Goal: Task Accomplishment & Management: Use online tool/utility

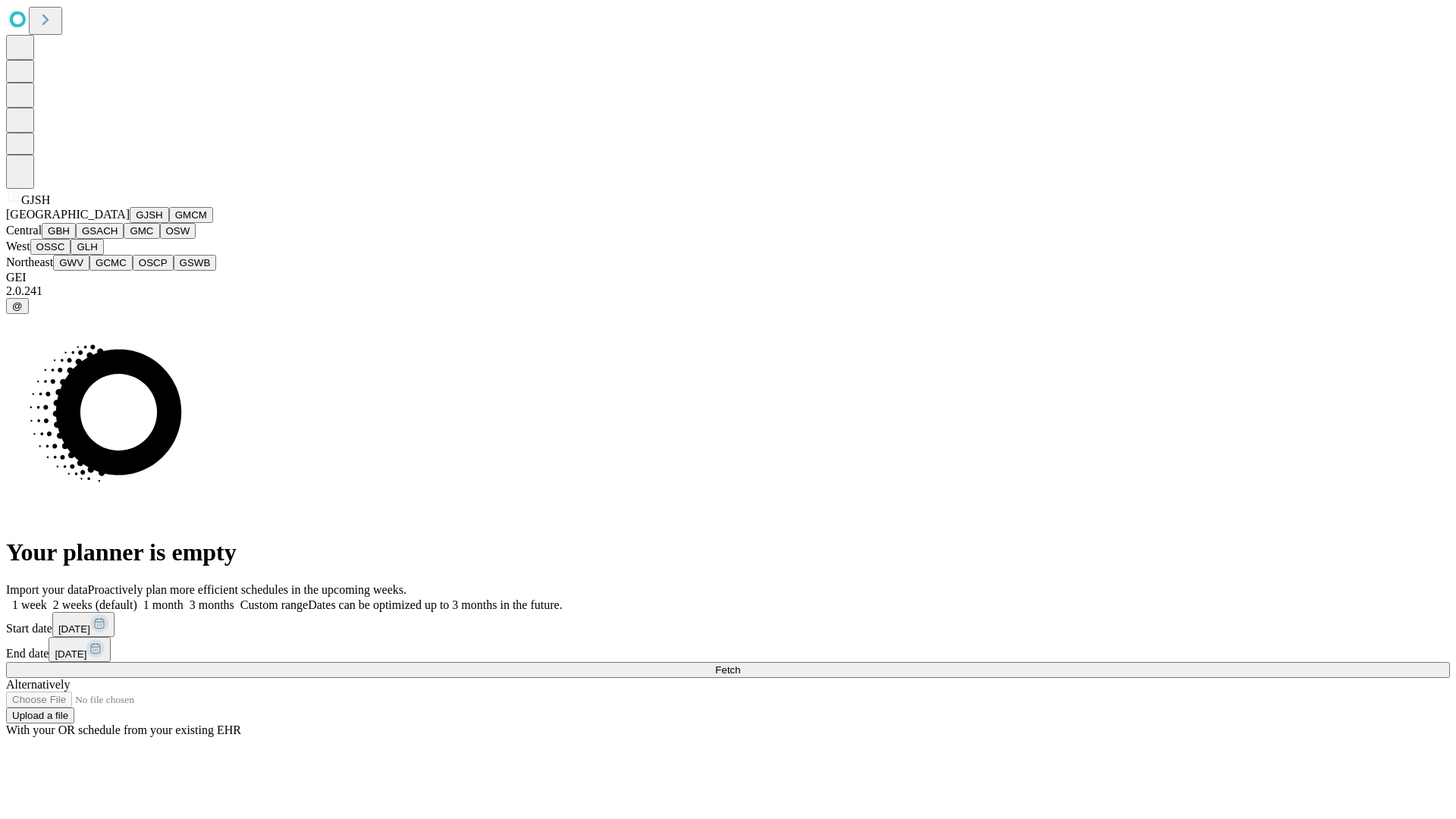
click at [130, 223] on button "GJSH" at bounding box center [150, 214] width 39 height 16
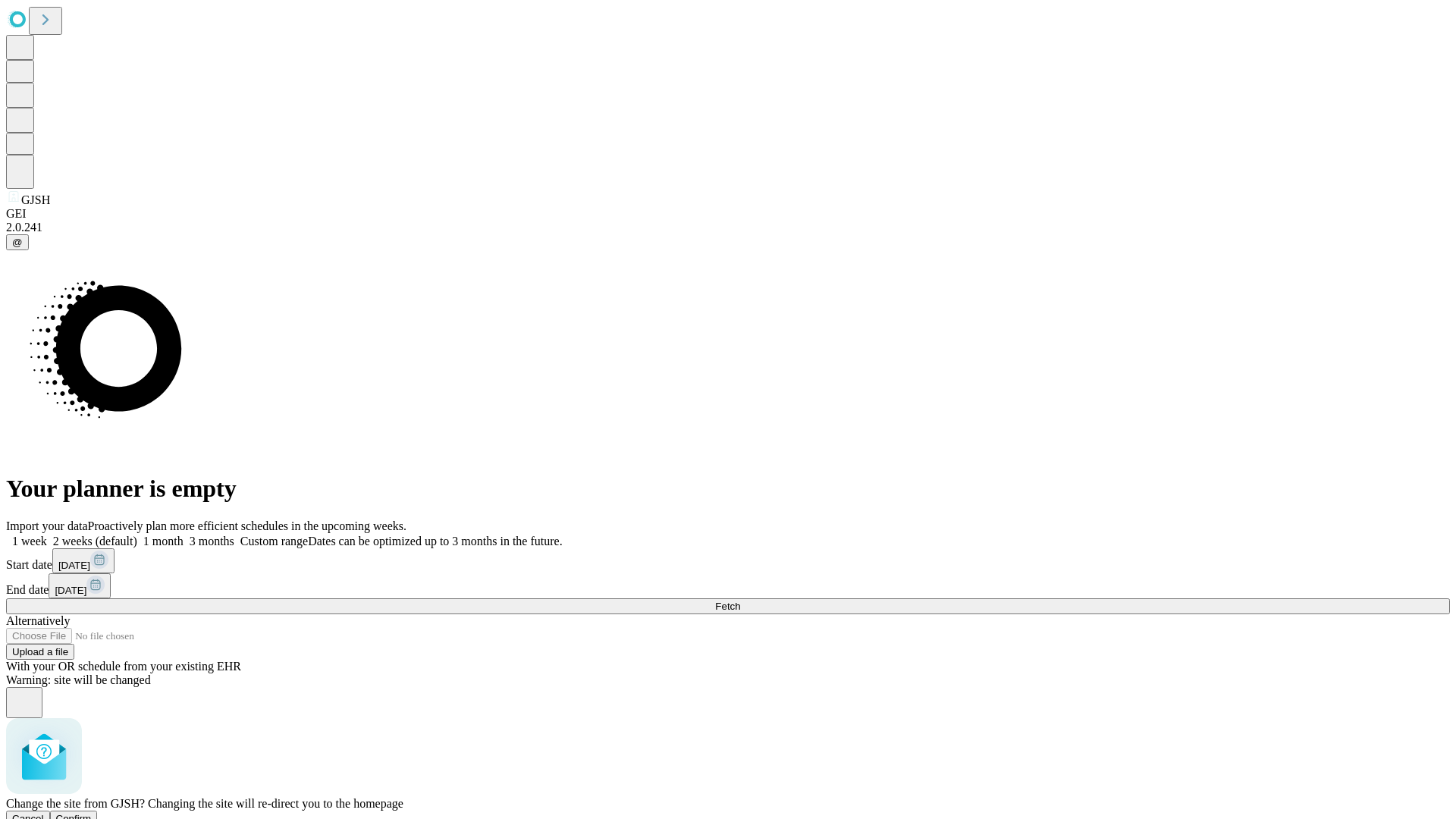
click at [92, 812] on span "Confirm" at bounding box center [74, 818] width 36 height 11
click at [183, 535] on label "1 month" at bounding box center [160, 541] width 46 height 13
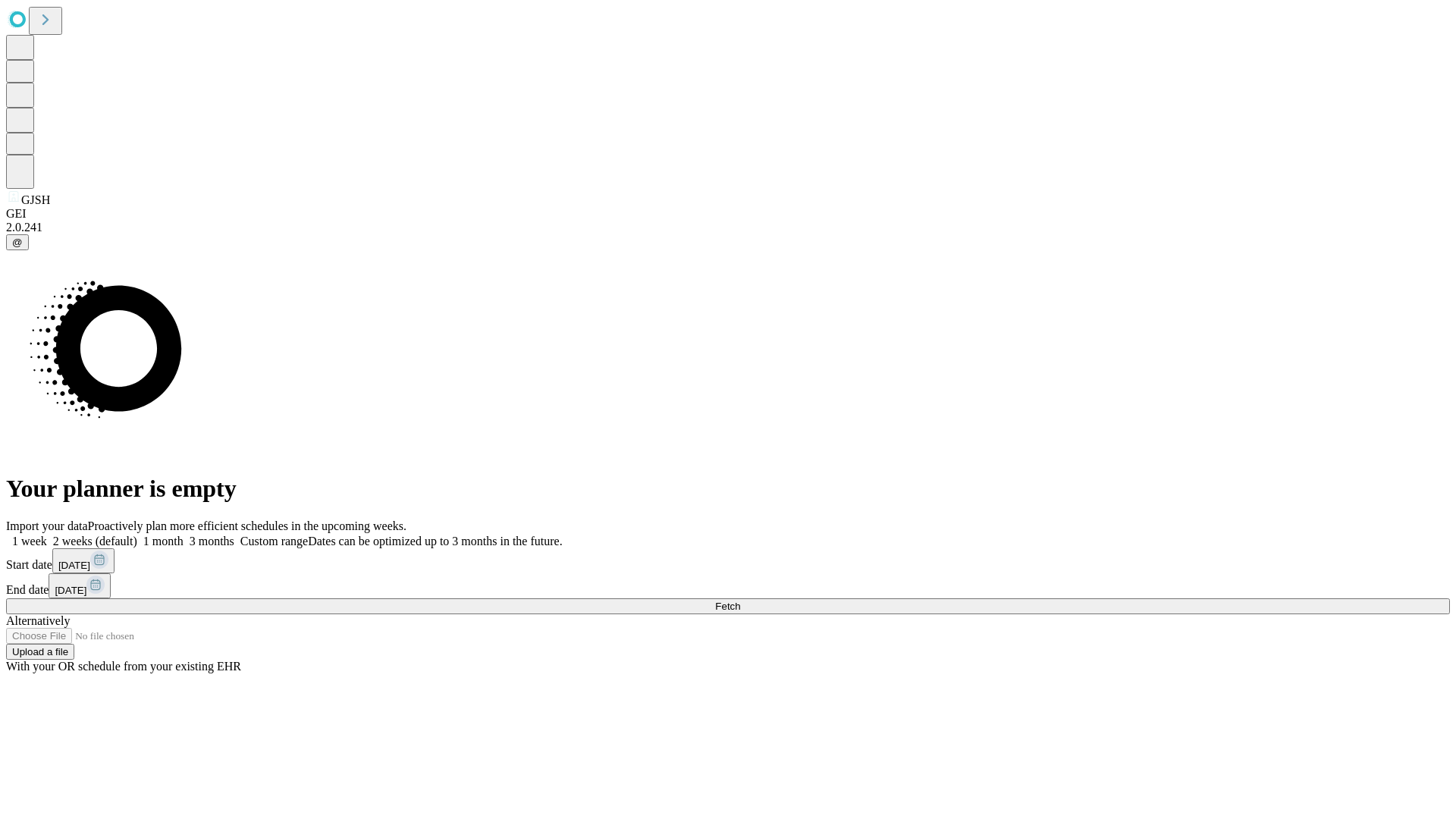
click at [740, 600] on span "Fetch" at bounding box center [728, 606] width 25 height 11
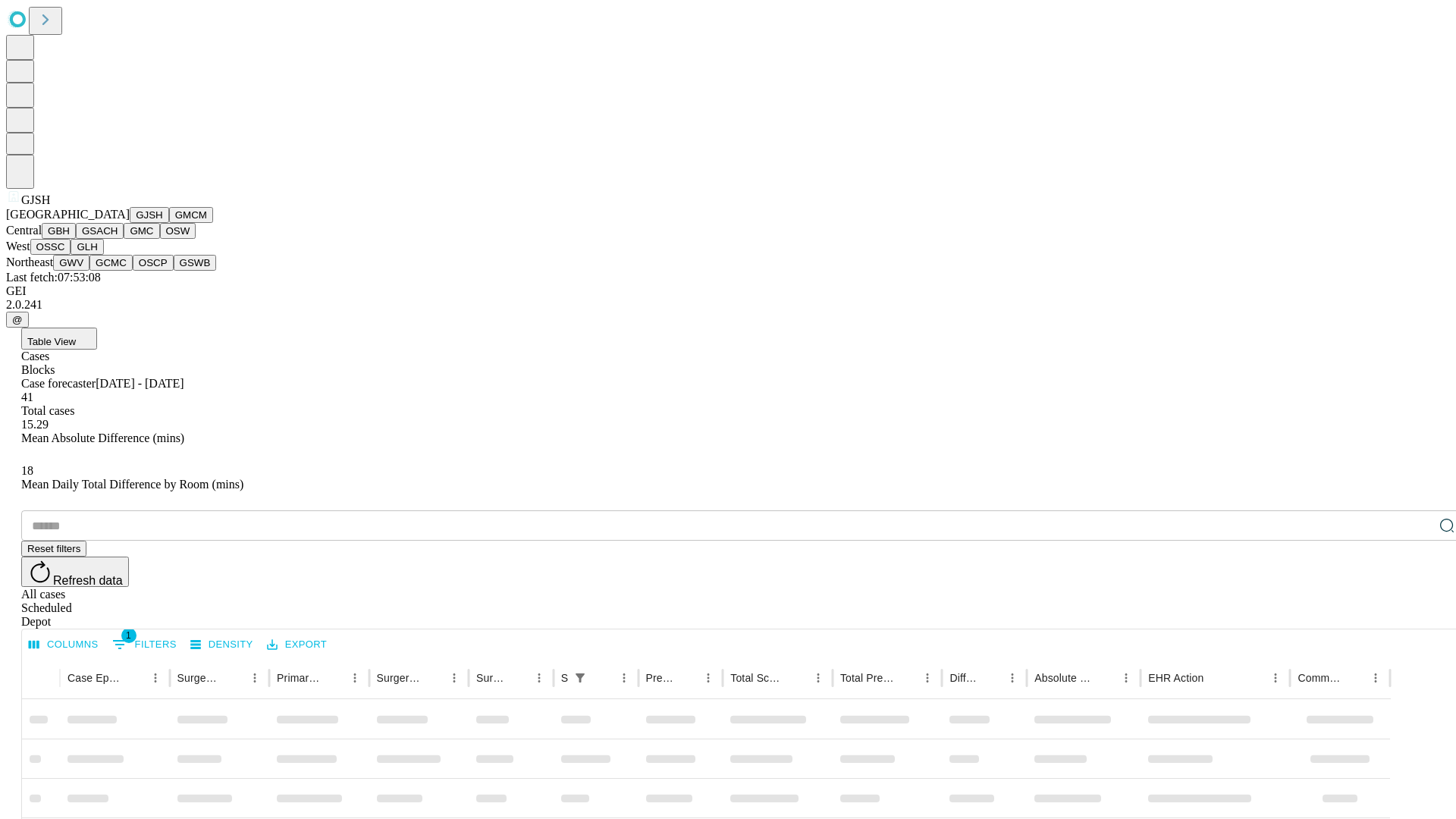
click at [169, 223] on button "GMCM" at bounding box center [191, 214] width 44 height 16
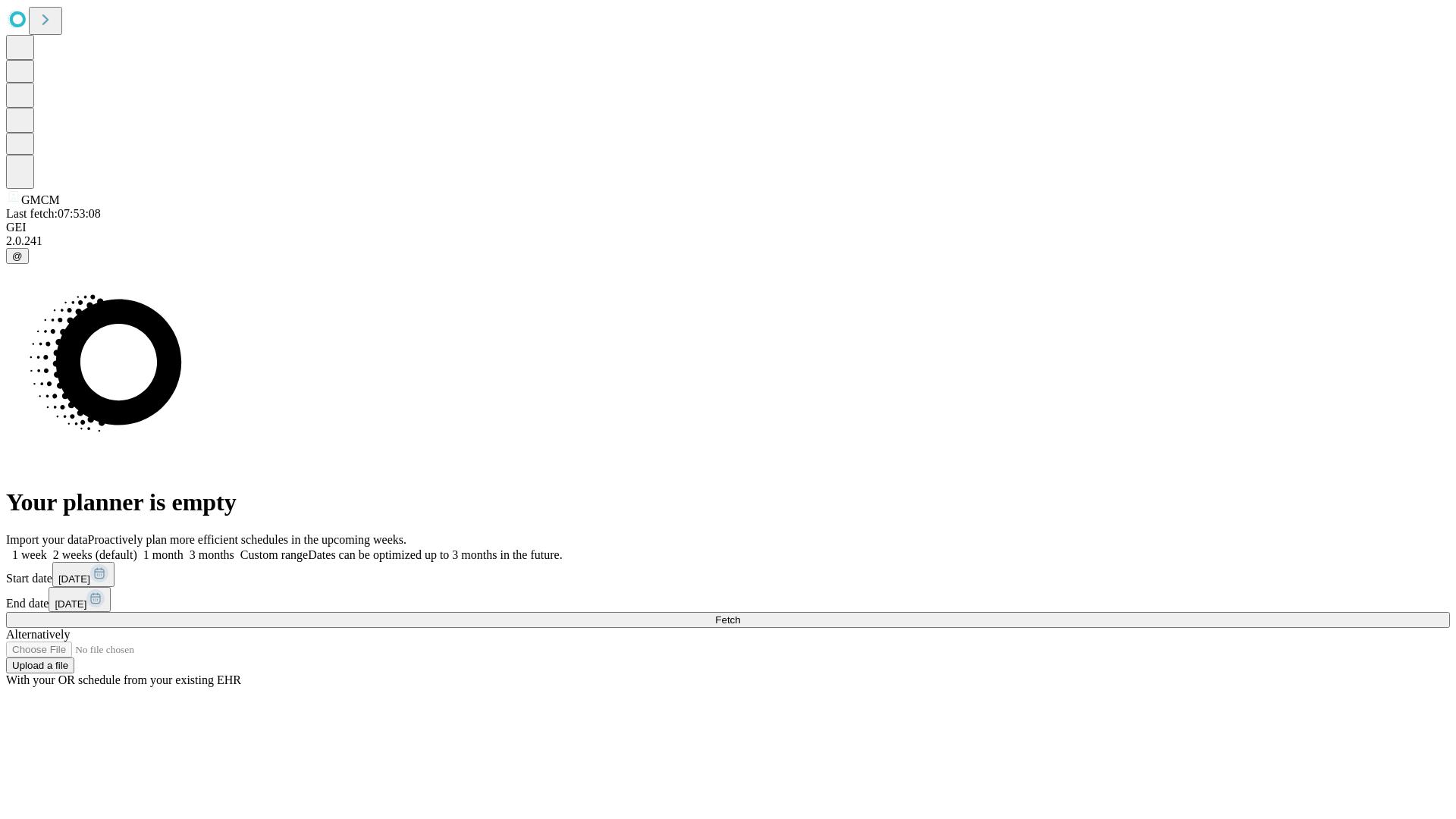
click at [740, 614] on span "Fetch" at bounding box center [728, 620] width 25 height 11
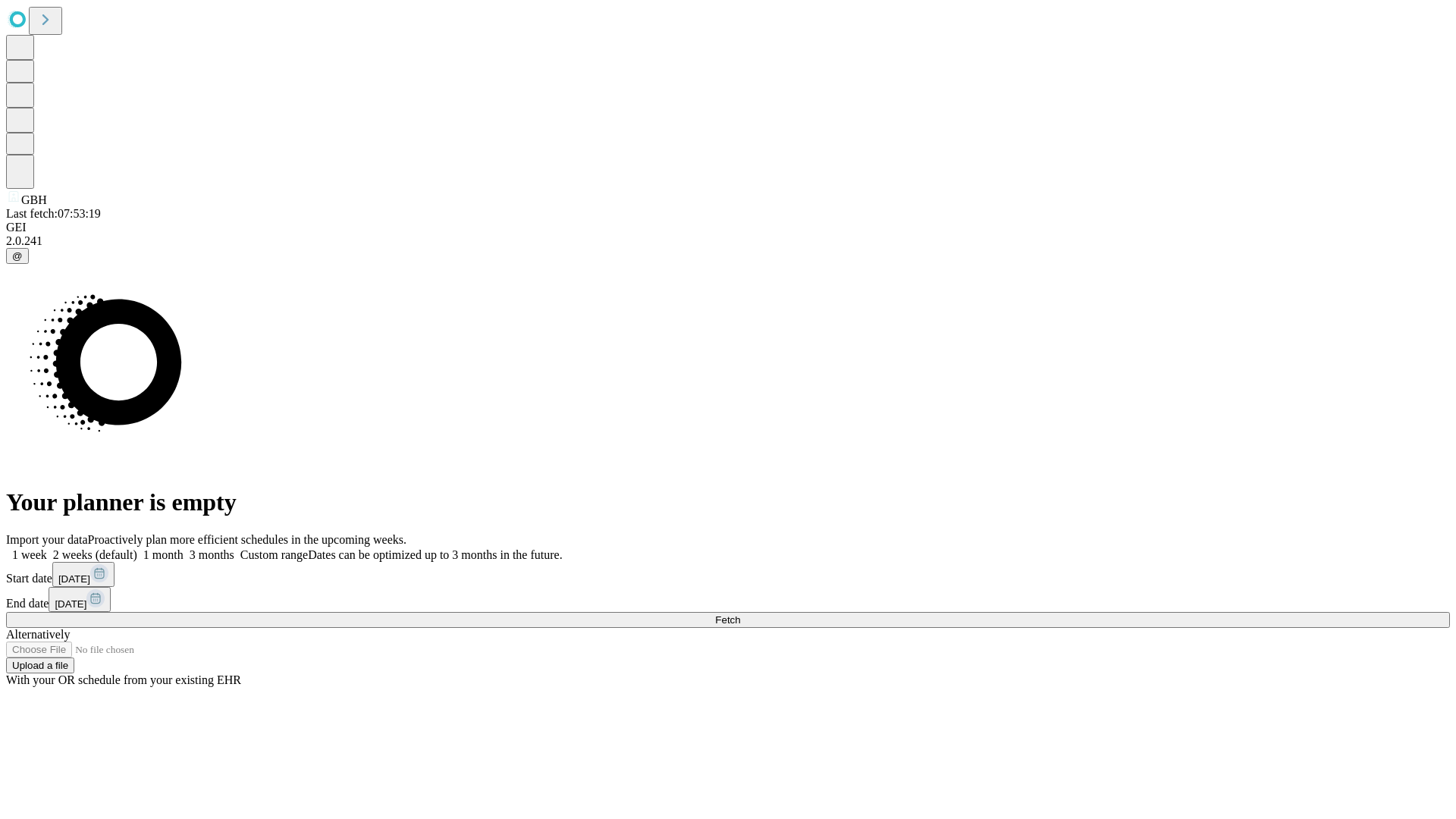
click at [183, 548] on label "1 month" at bounding box center [160, 554] width 46 height 13
click at [740, 614] on span "Fetch" at bounding box center [728, 620] width 25 height 11
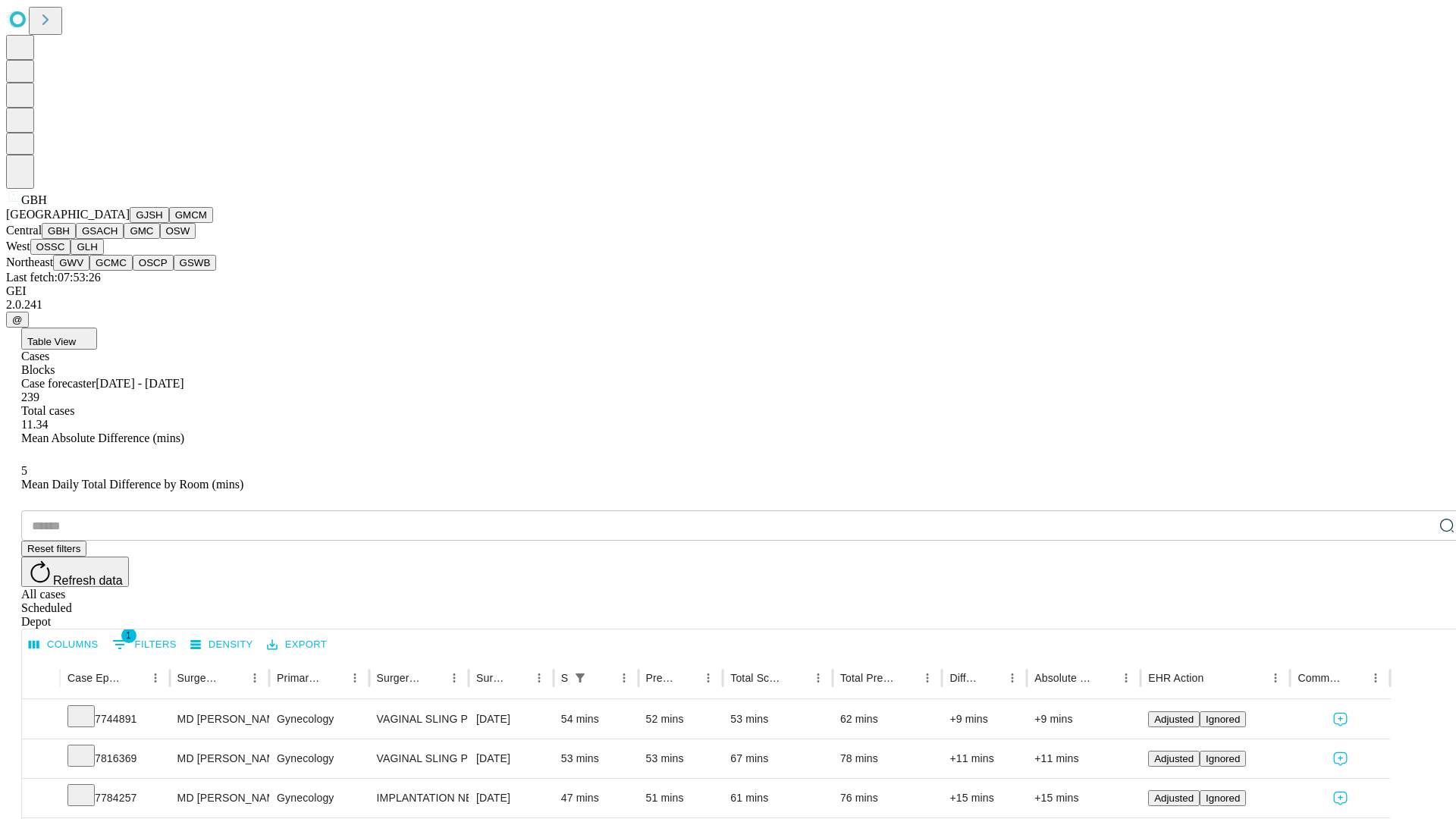
click at [118, 238] on button "GSACH" at bounding box center [99, 230] width 48 height 16
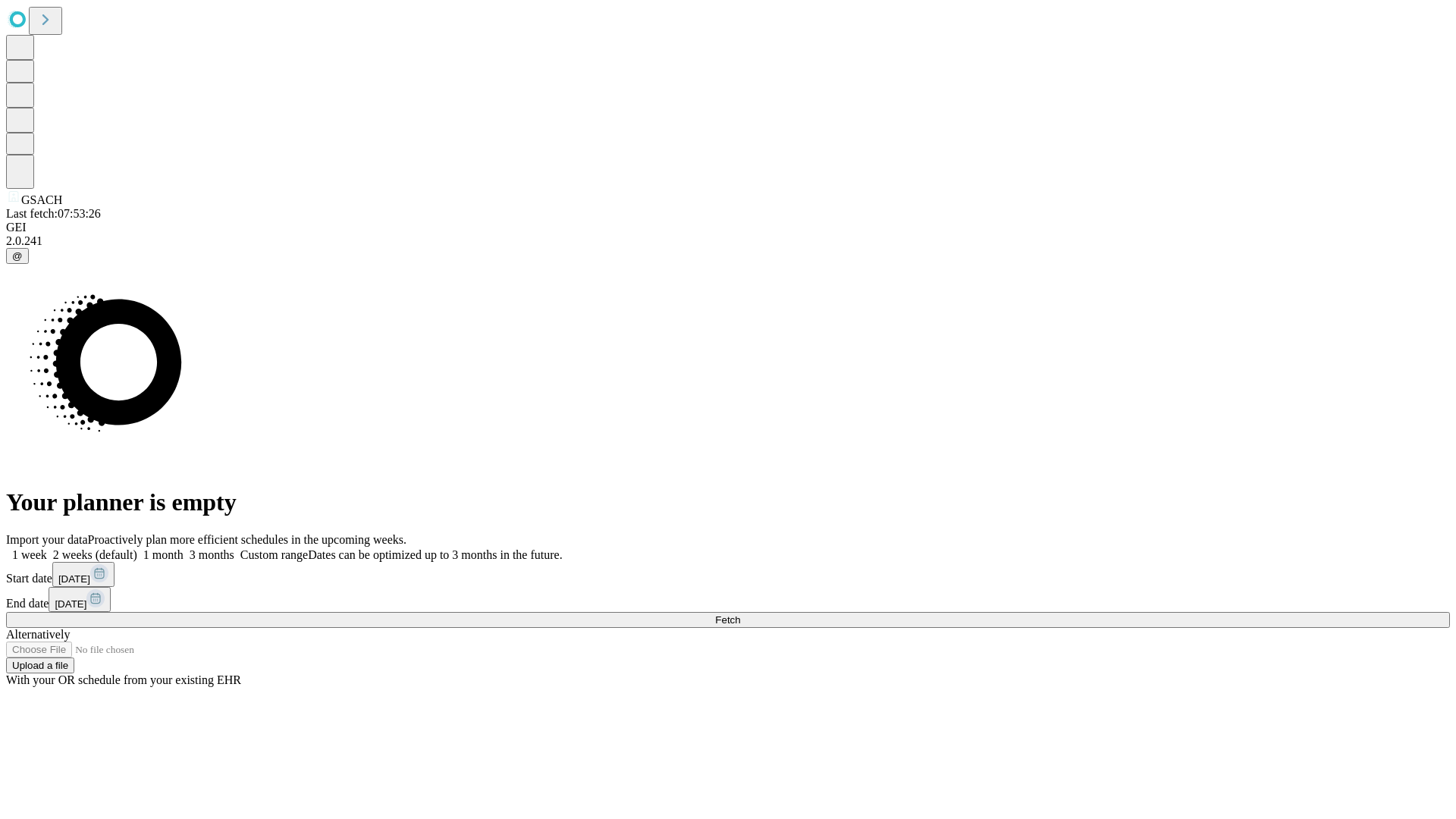
click at [183, 548] on label "1 month" at bounding box center [160, 554] width 46 height 13
click at [740, 614] on span "Fetch" at bounding box center [728, 620] width 25 height 11
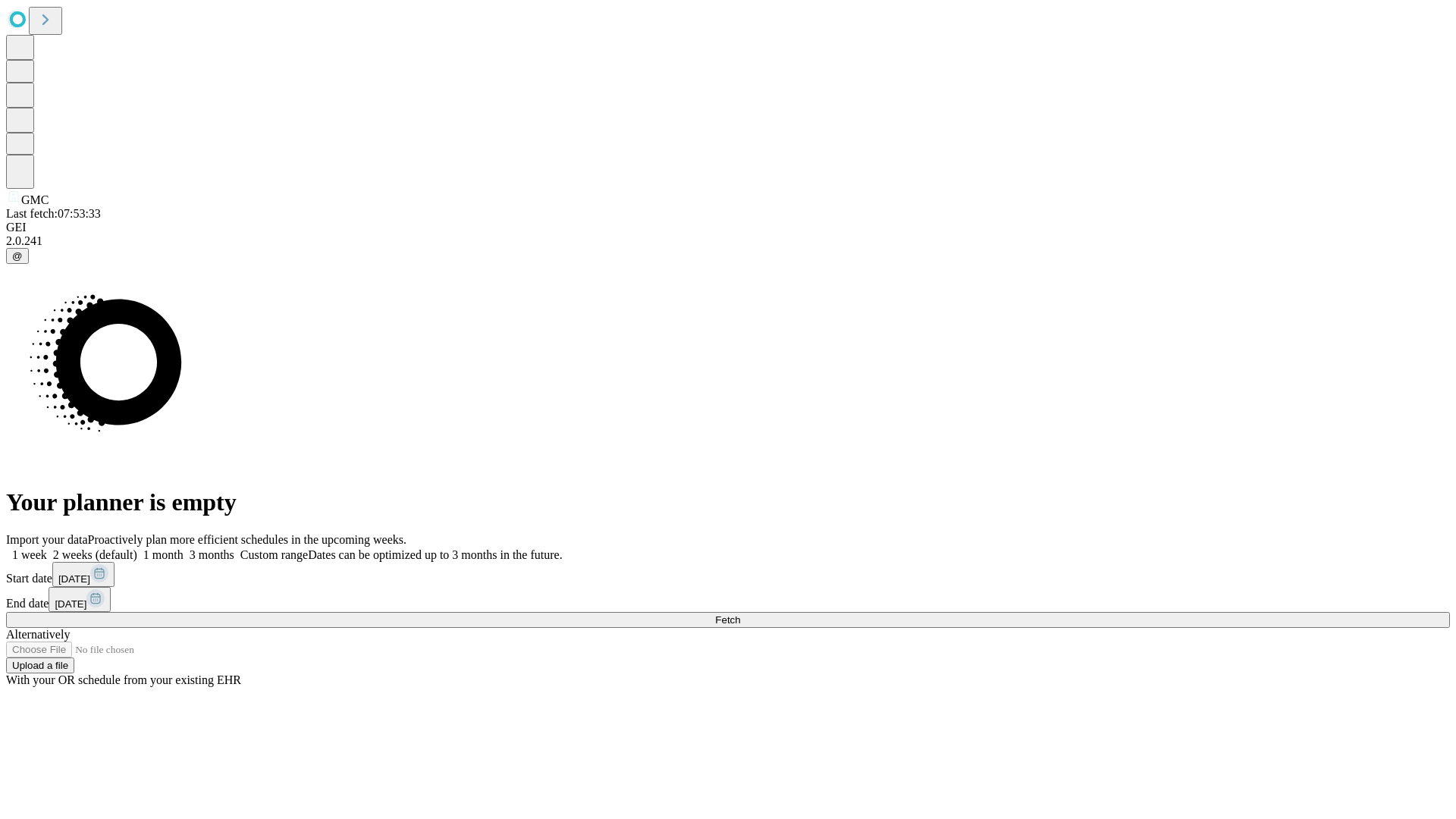
click at [183, 548] on label "1 month" at bounding box center [160, 554] width 46 height 13
click at [740, 614] on span "Fetch" at bounding box center [728, 620] width 25 height 11
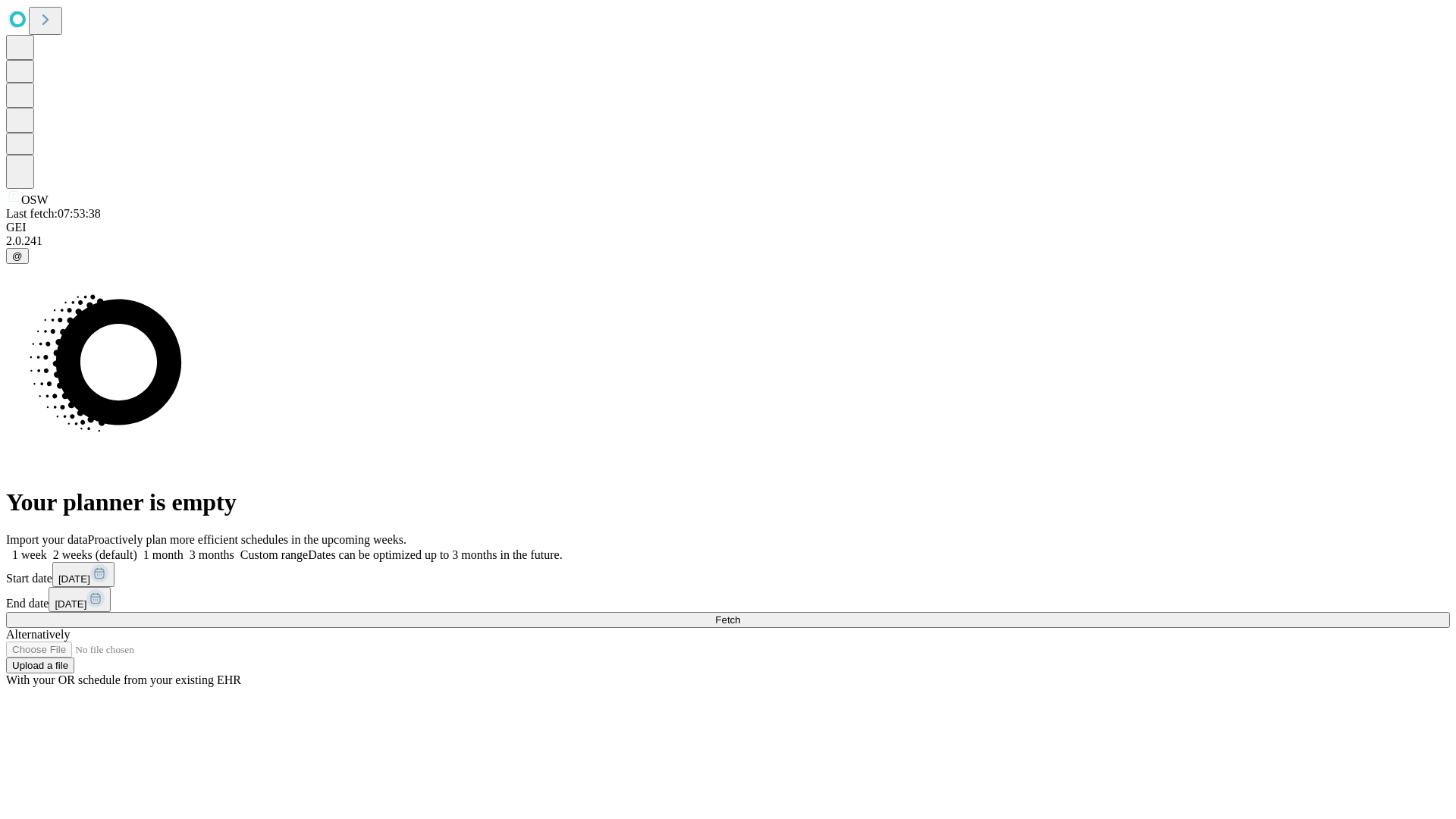
click at [183, 548] on label "1 month" at bounding box center [160, 554] width 46 height 13
click at [740, 614] on span "Fetch" at bounding box center [728, 620] width 25 height 11
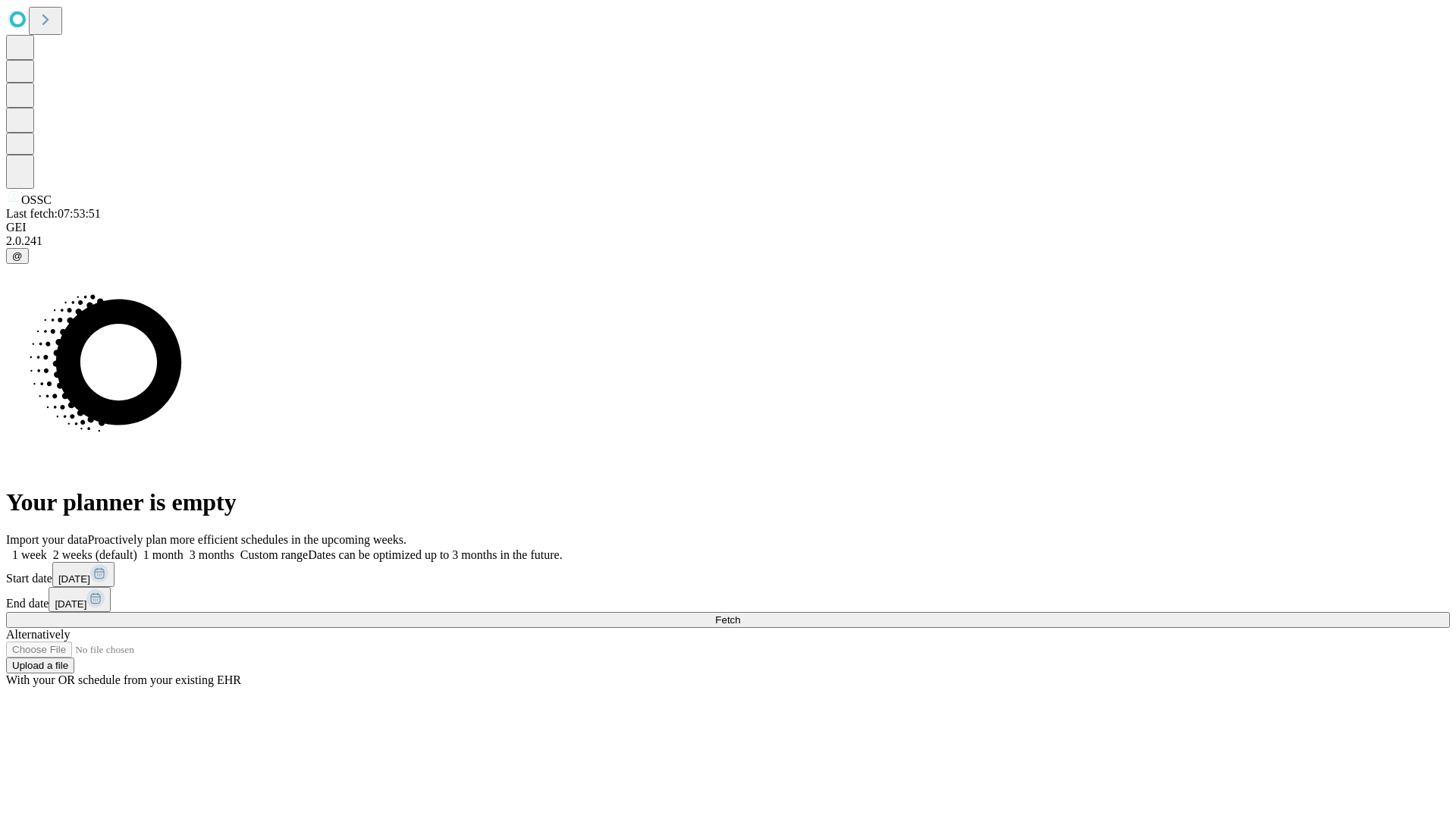
click at [183, 548] on label "1 month" at bounding box center [160, 554] width 46 height 13
click at [740, 614] on span "Fetch" at bounding box center [728, 620] width 25 height 11
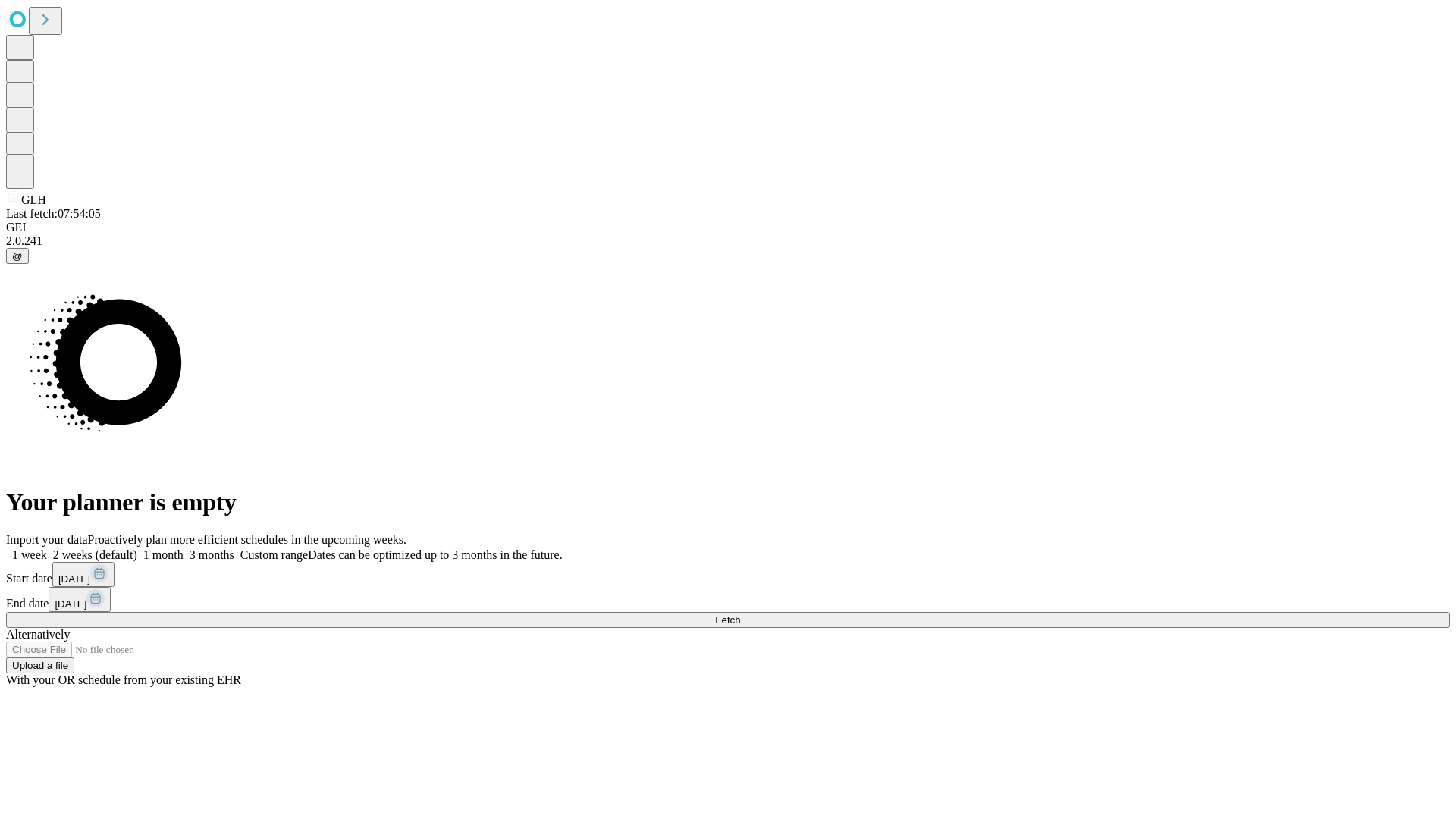
click at [183, 548] on label "1 month" at bounding box center [160, 554] width 46 height 13
click at [740, 614] on span "Fetch" at bounding box center [728, 620] width 25 height 11
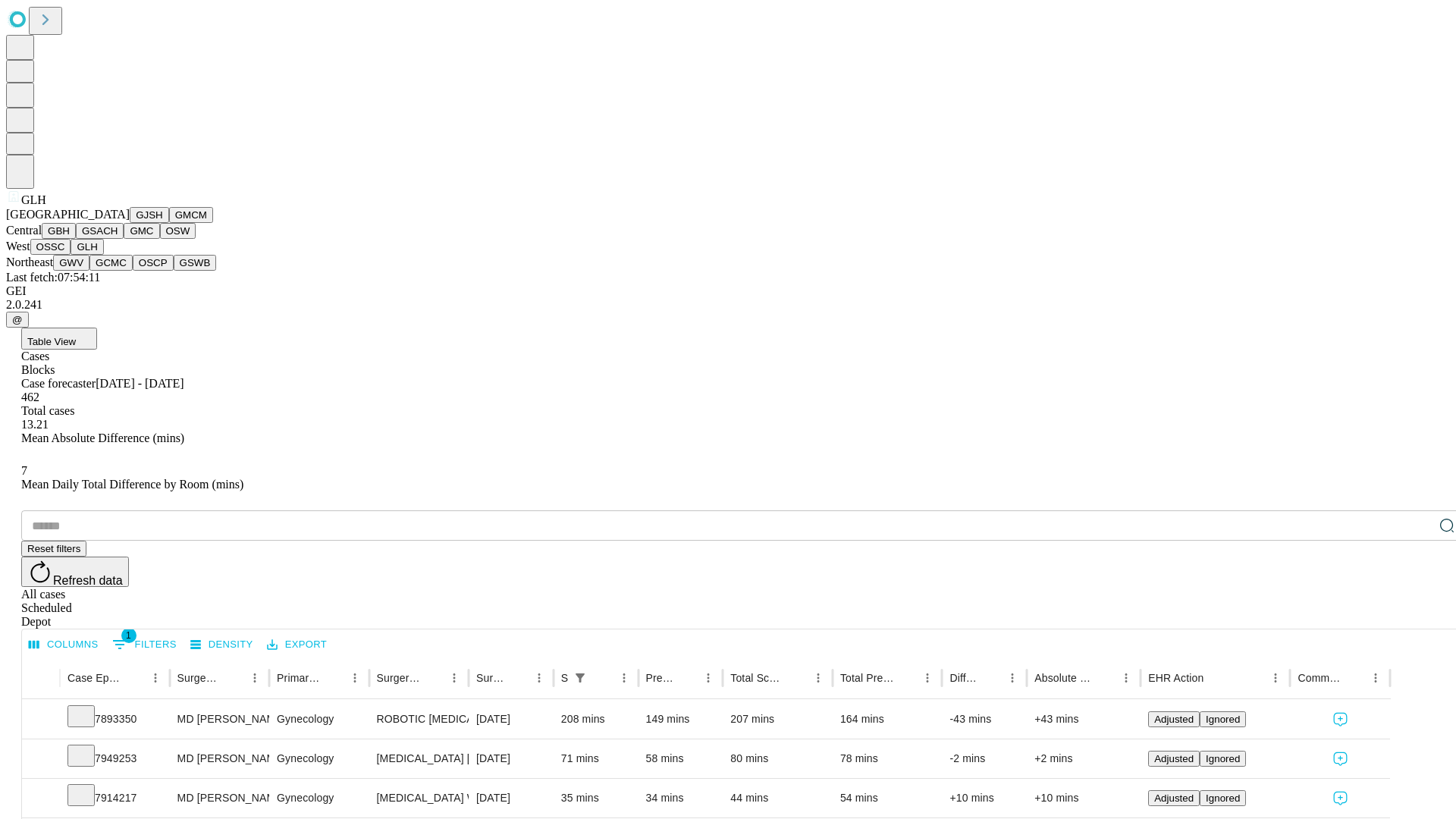
click at [90, 270] on button "GWV" at bounding box center [71, 262] width 36 height 16
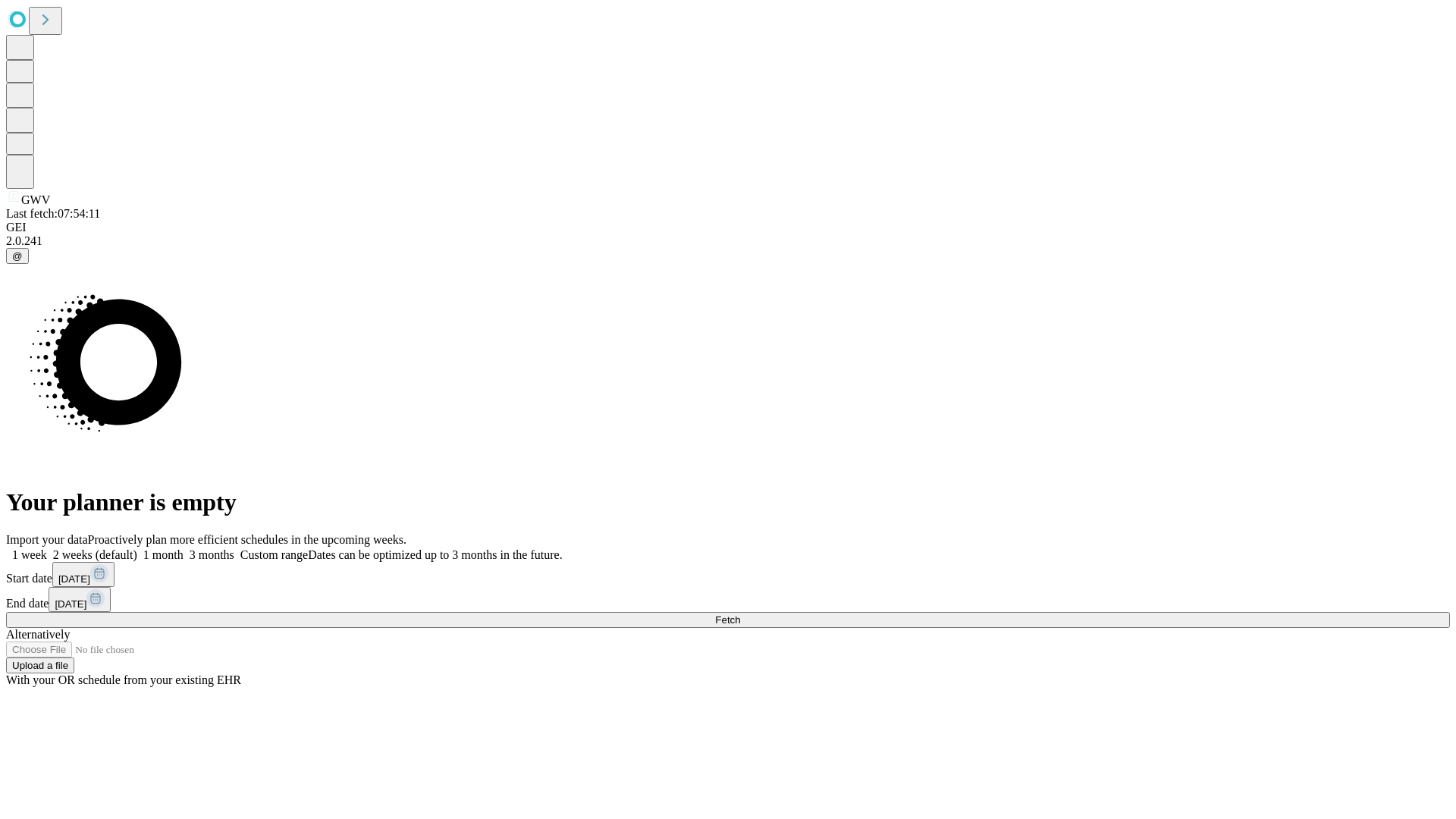
click at [183, 548] on label "1 month" at bounding box center [160, 554] width 46 height 13
click at [740, 614] on span "Fetch" at bounding box center [728, 620] width 25 height 11
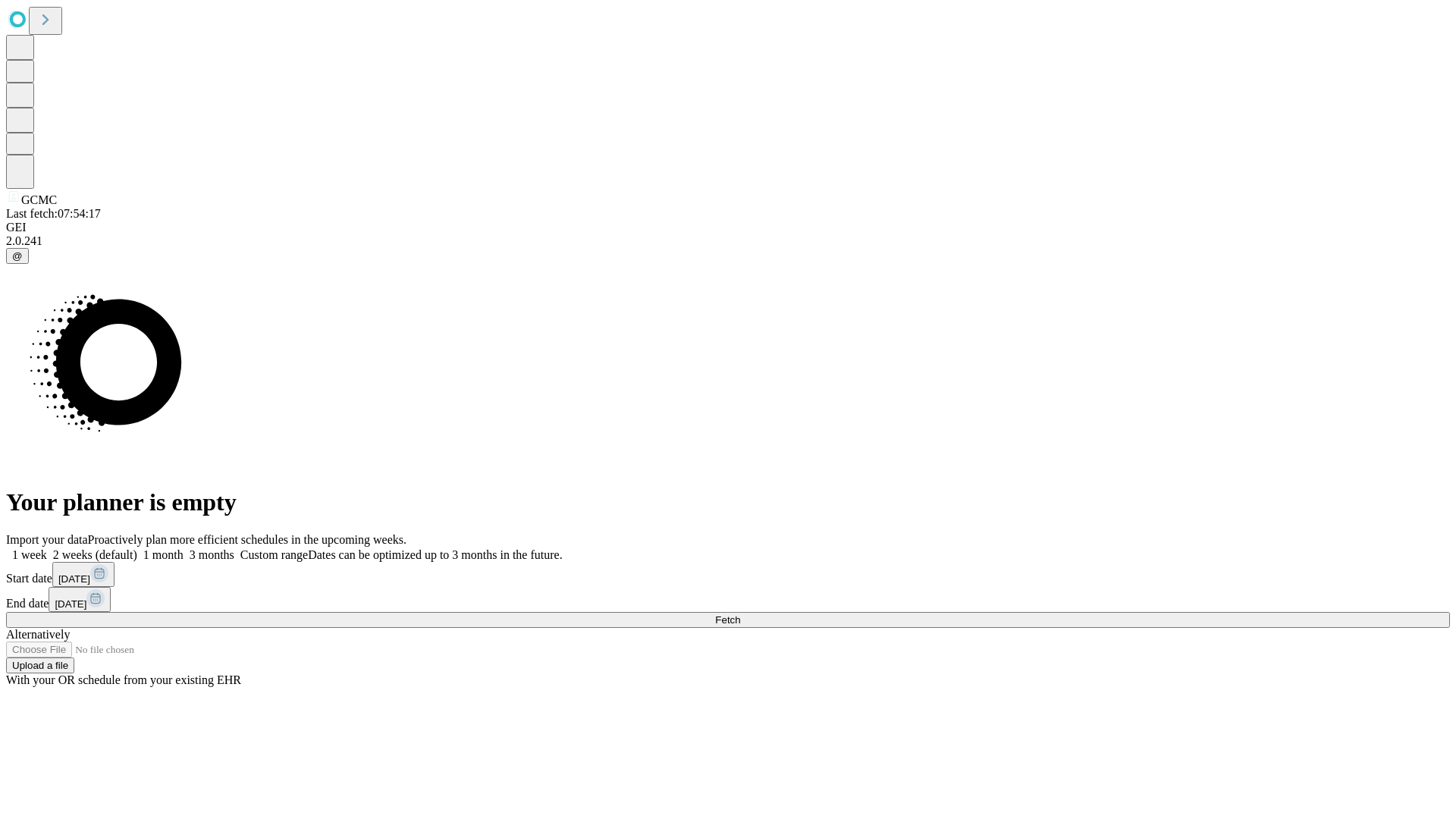
click at [183, 548] on label "1 month" at bounding box center [160, 554] width 46 height 13
click at [740, 614] on span "Fetch" at bounding box center [728, 620] width 25 height 11
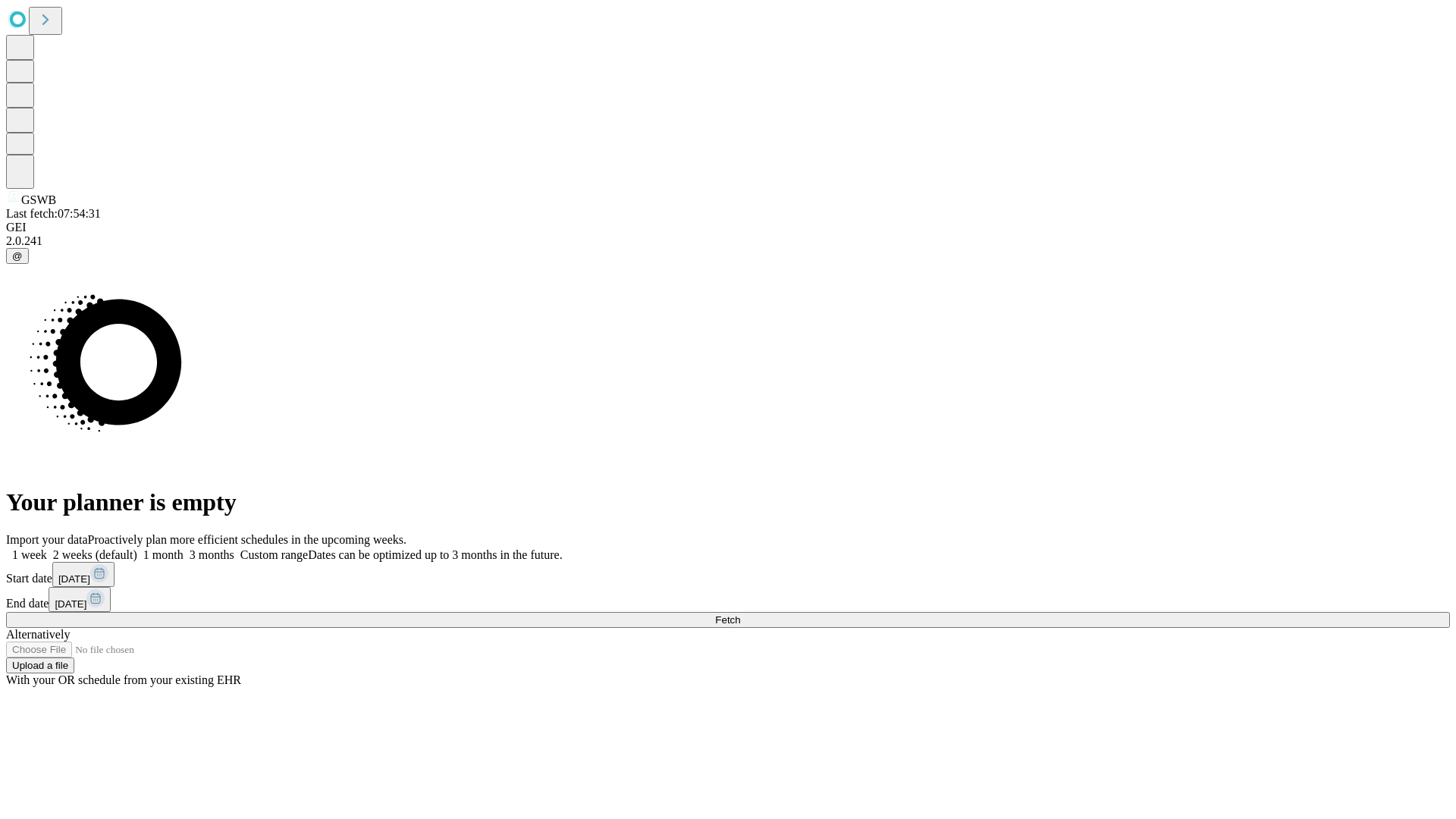
click at [183, 548] on label "1 month" at bounding box center [160, 554] width 46 height 13
click at [740, 614] on span "Fetch" at bounding box center [728, 620] width 25 height 11
